Goal: Information Seeking & Learning: Learn about a topic

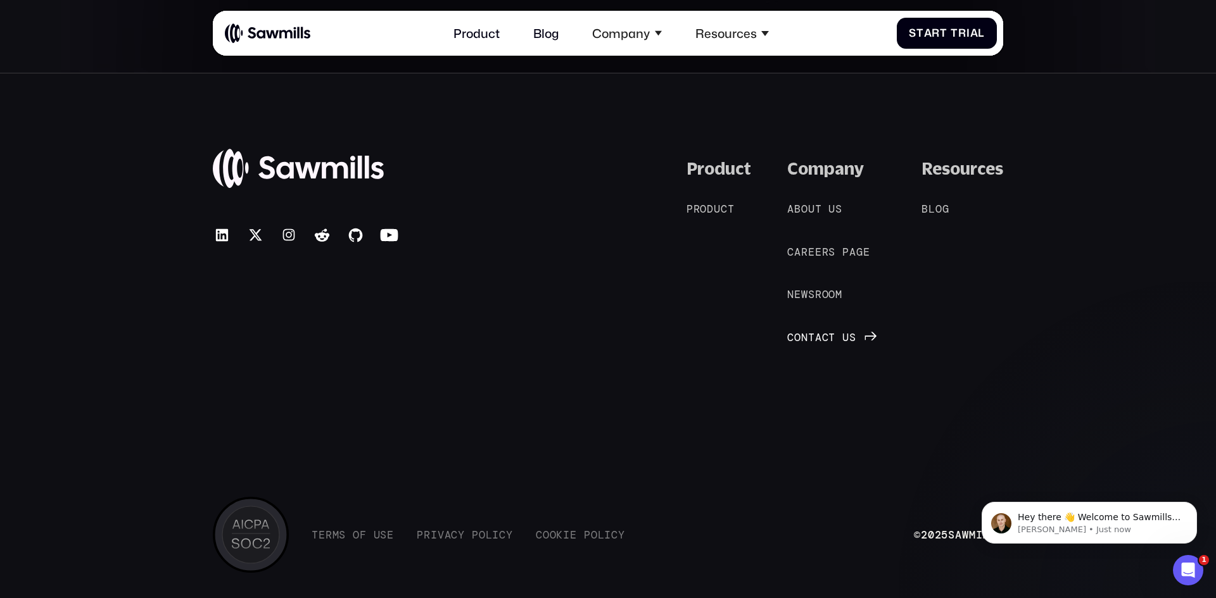
scroll to position [6896, 0]
click at [825, 337] on span "c" at bounding box center [825, 336] width 7 height 13
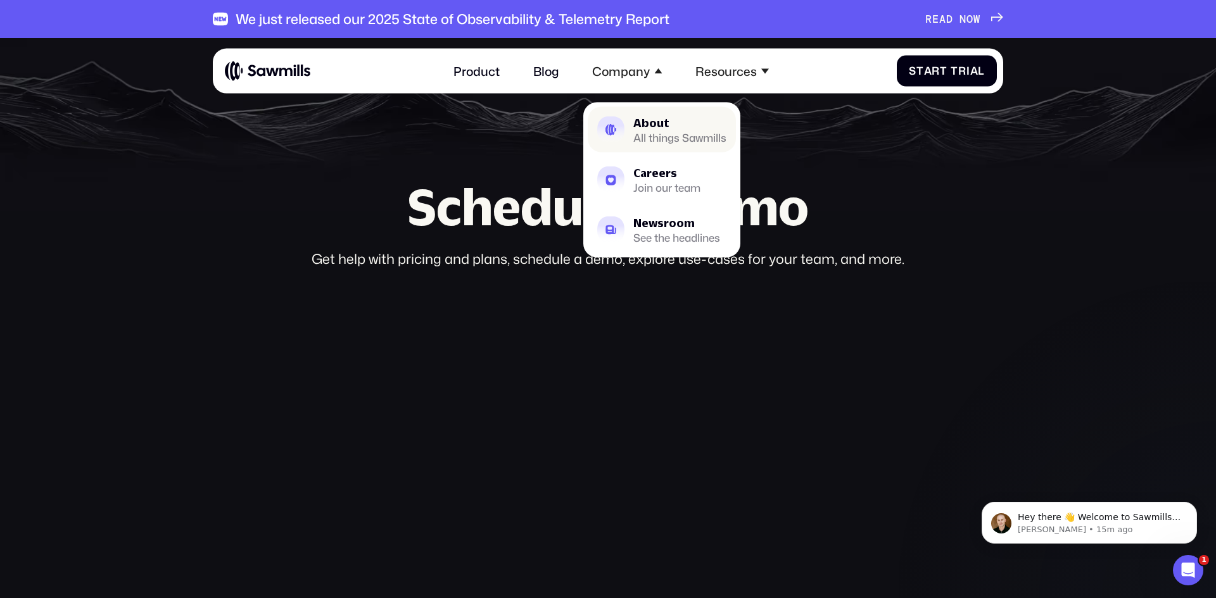
click at [648, 128] on div "About" at bounding box center [679, 122] width 93 height 11
